Goal: Find specific page/section: Find specific page/section

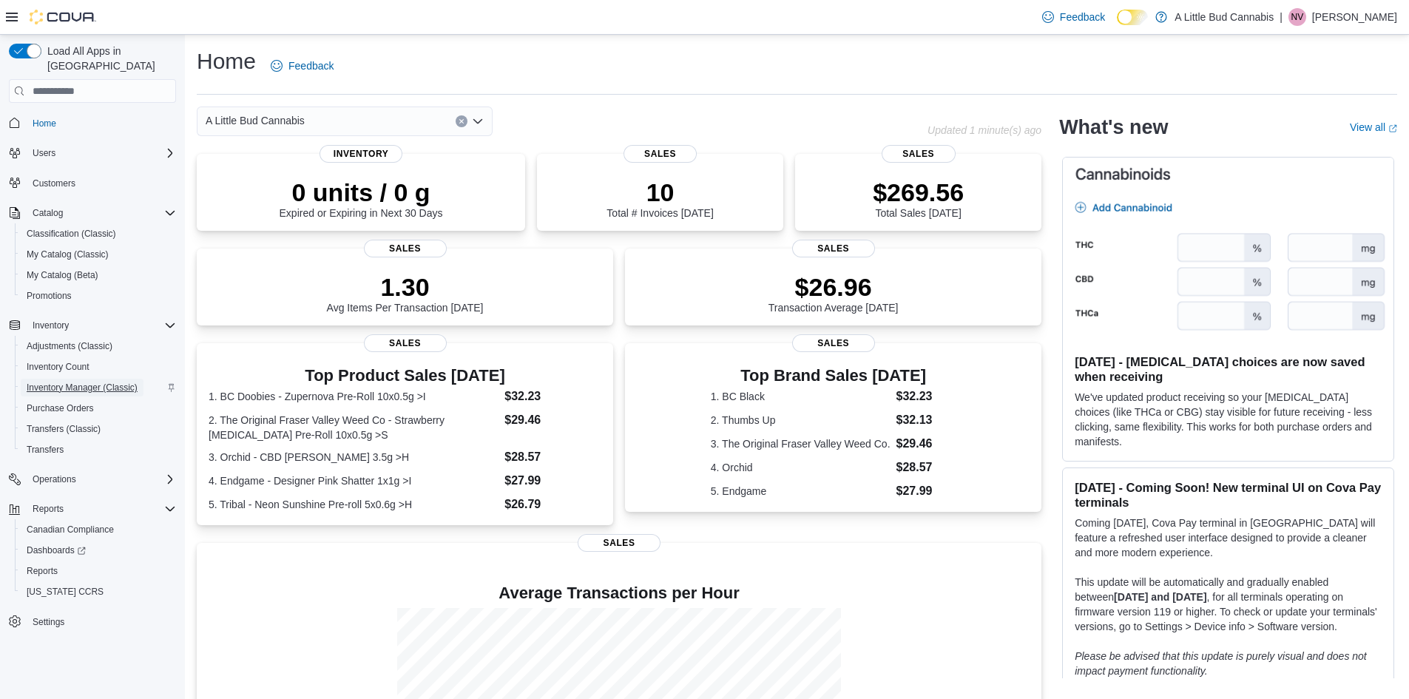
click at [116, 382] on span "Inventory Manager (Classic)" at bounding box center [82, 388] width 111 height 12
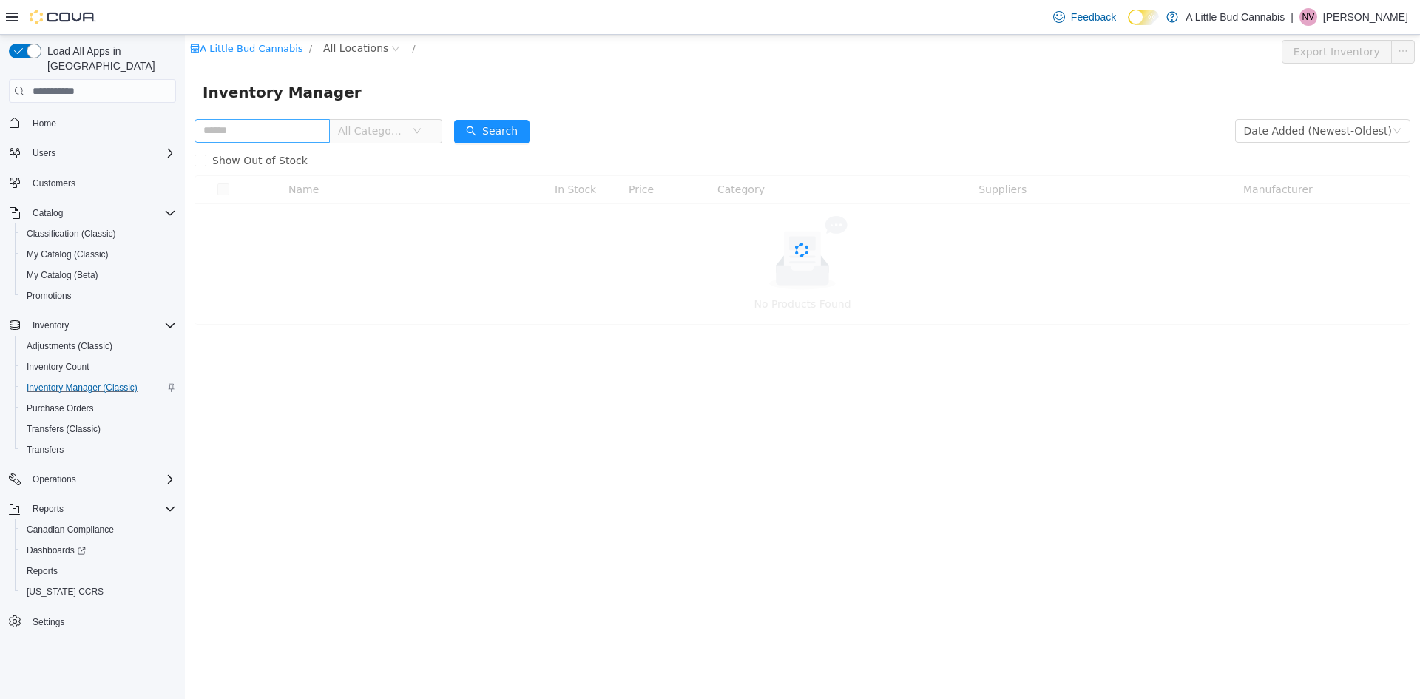
click at [288, 133] on input "text" at bounding box center [261, 131] width 135 height 24
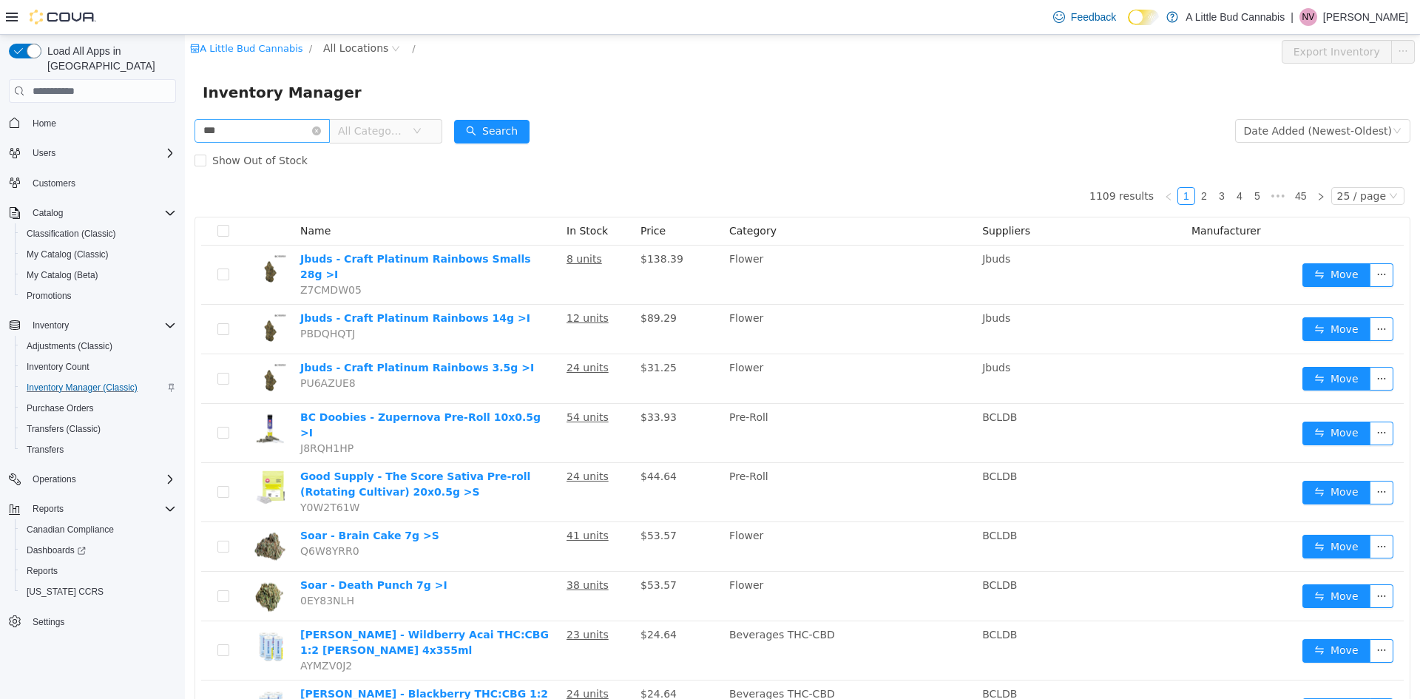
type input "***"
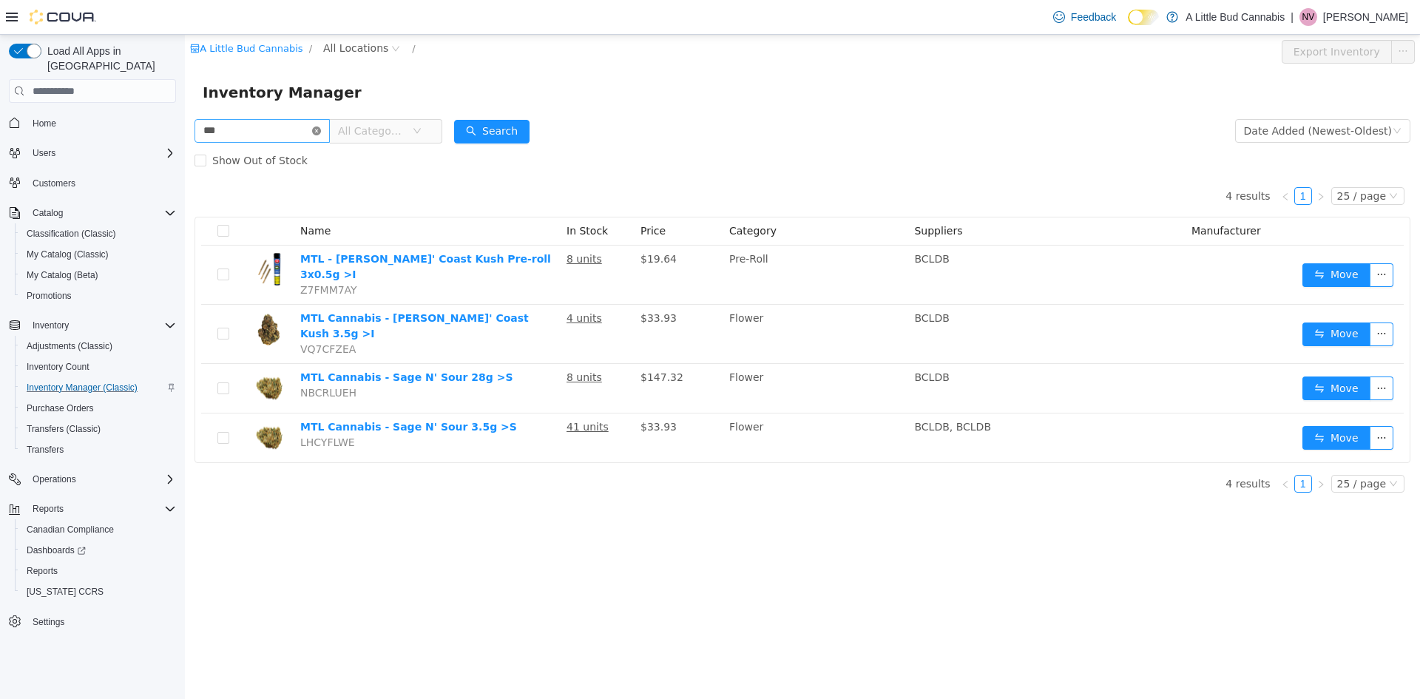
click at [321, 128] on icon "icon: close-circle" at bounding box center [316, 130] width 9 height 9
